Goal: Check status: Check status

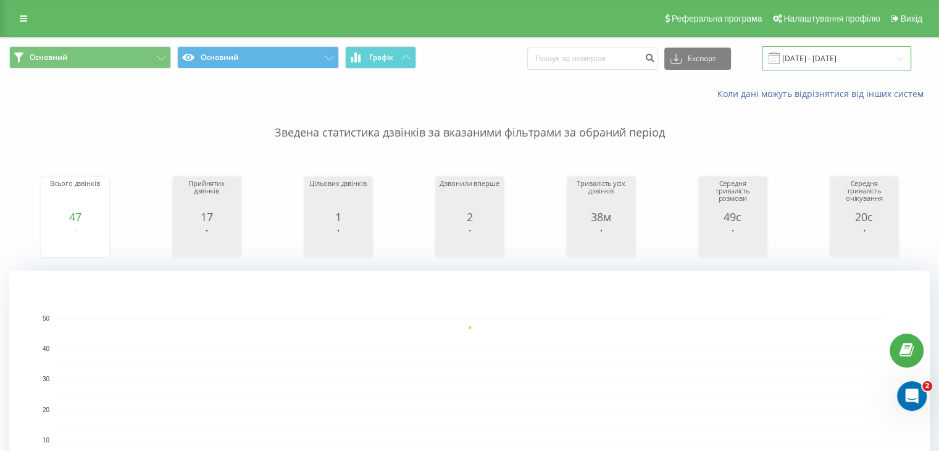
click at [830, 57] on input "[DATE] - [DATE]" at bounding box center [836, 58] width 149 height 24
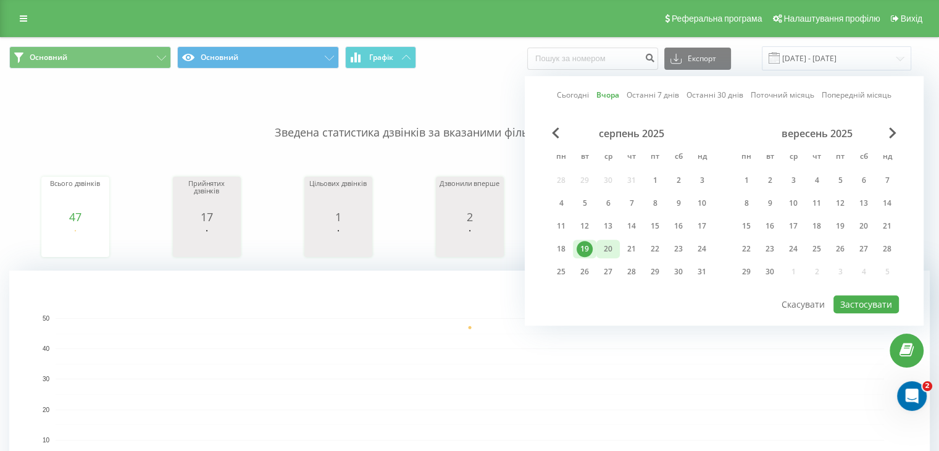
click at [613, 248] on div "20" at bounding box center [608, 249] width 16 height 16
click at [878, 303] on button "Застосувати" at bounding box center [866, 304] width 65 height 18
type input "[DATE] - [DATE]"
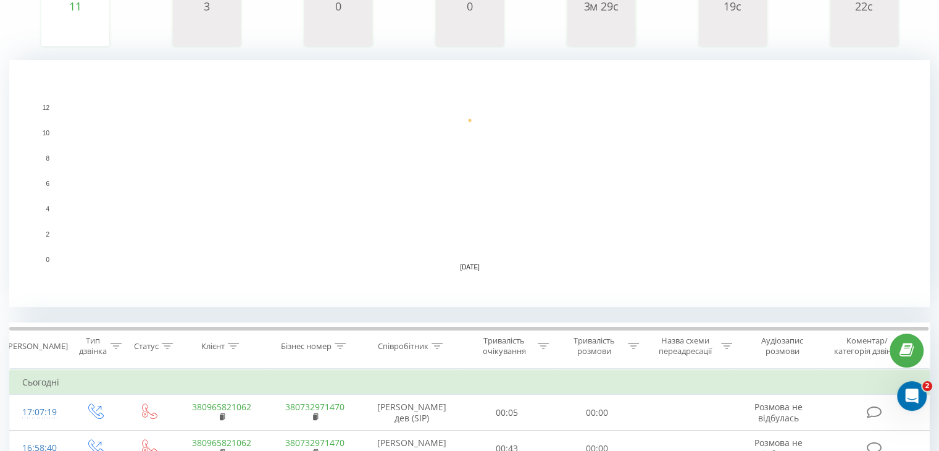
scroll to position [159, 0]
